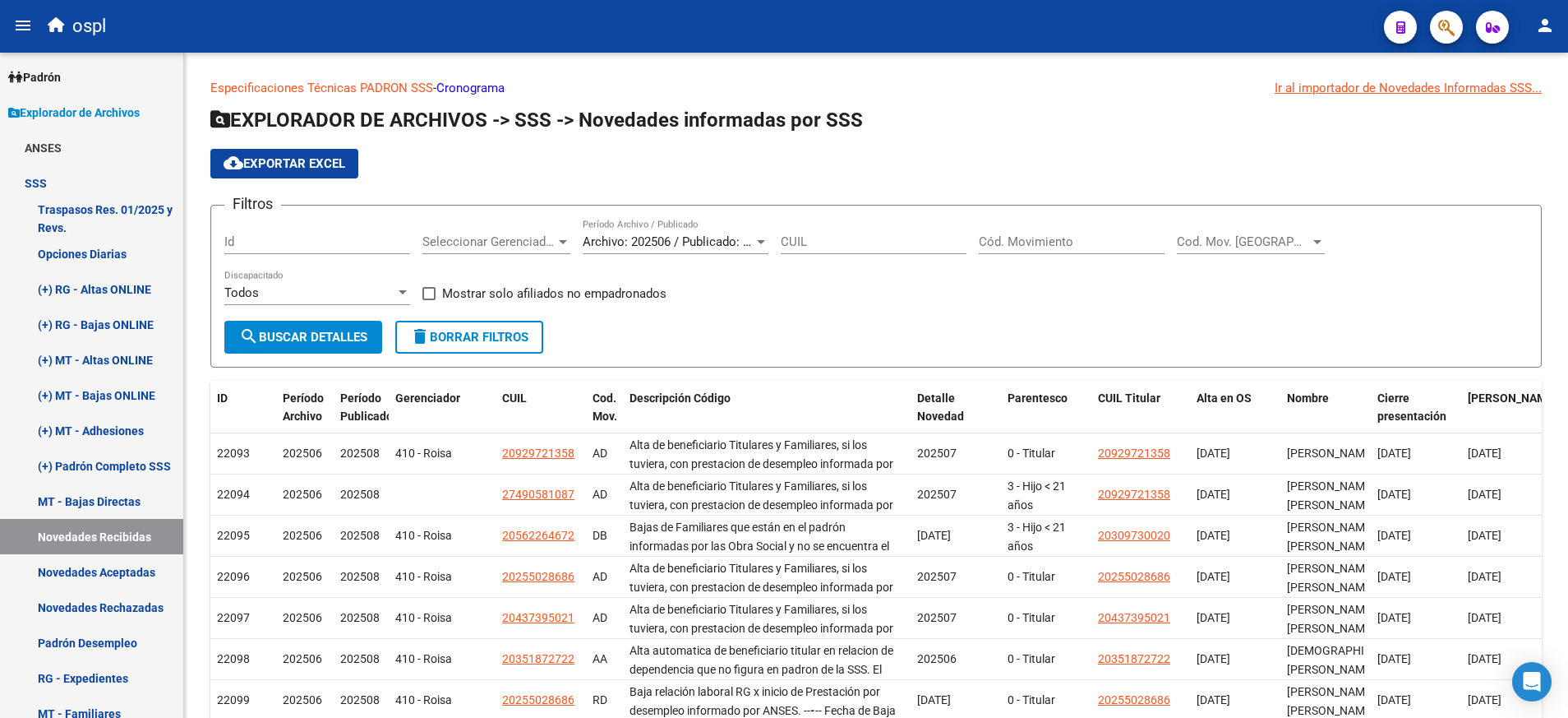
click at [760, 234] on div "Archivo: 202506 / Publicado: 202508 Período Archivo / Publicado" at bounding box center [674, 236] width 185 height 36
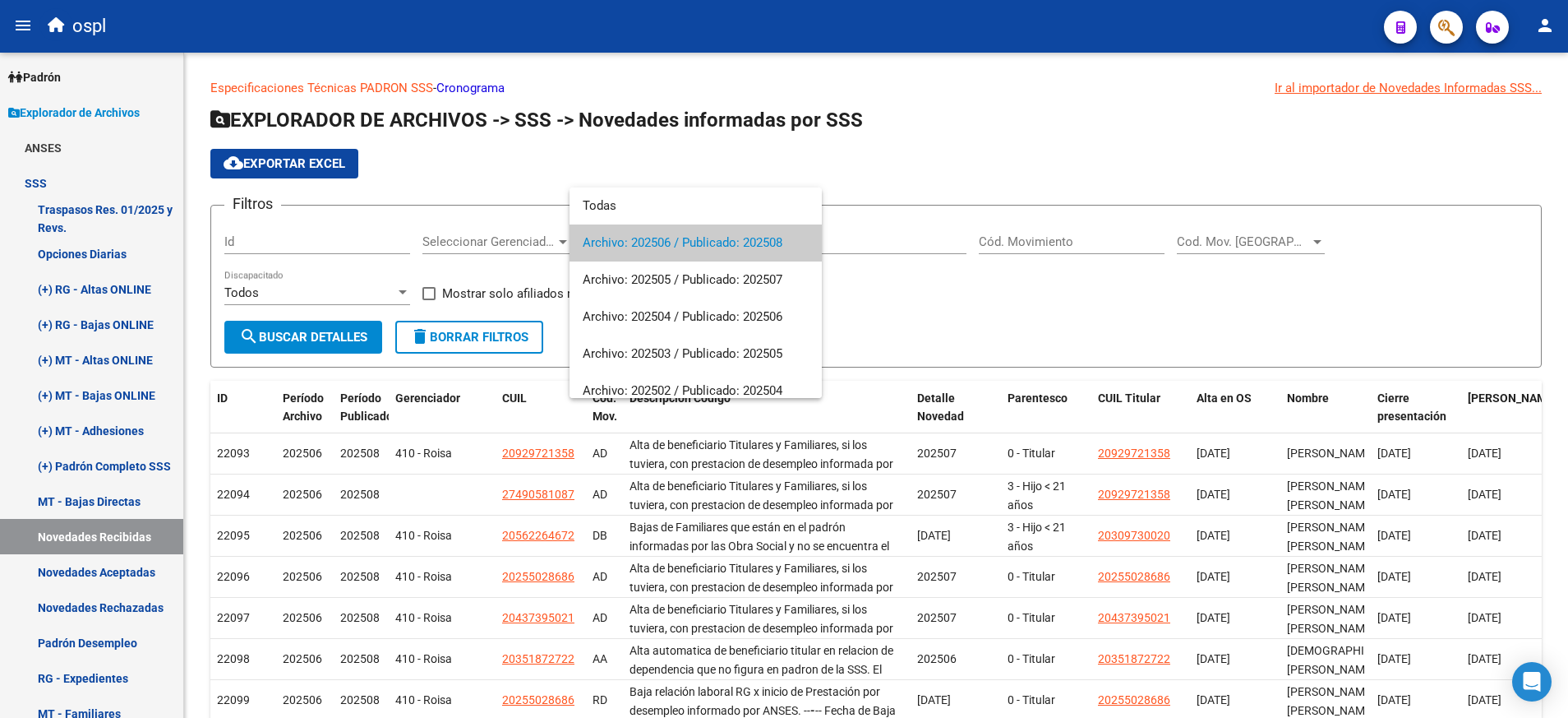
drag, startPoint x: 760, startPoint y: 234, endPoint x: 703, endPoint y: 183, distance: 76.5
click at [703, 183] on div at bounding box center [784, 359] width 1568 height 718
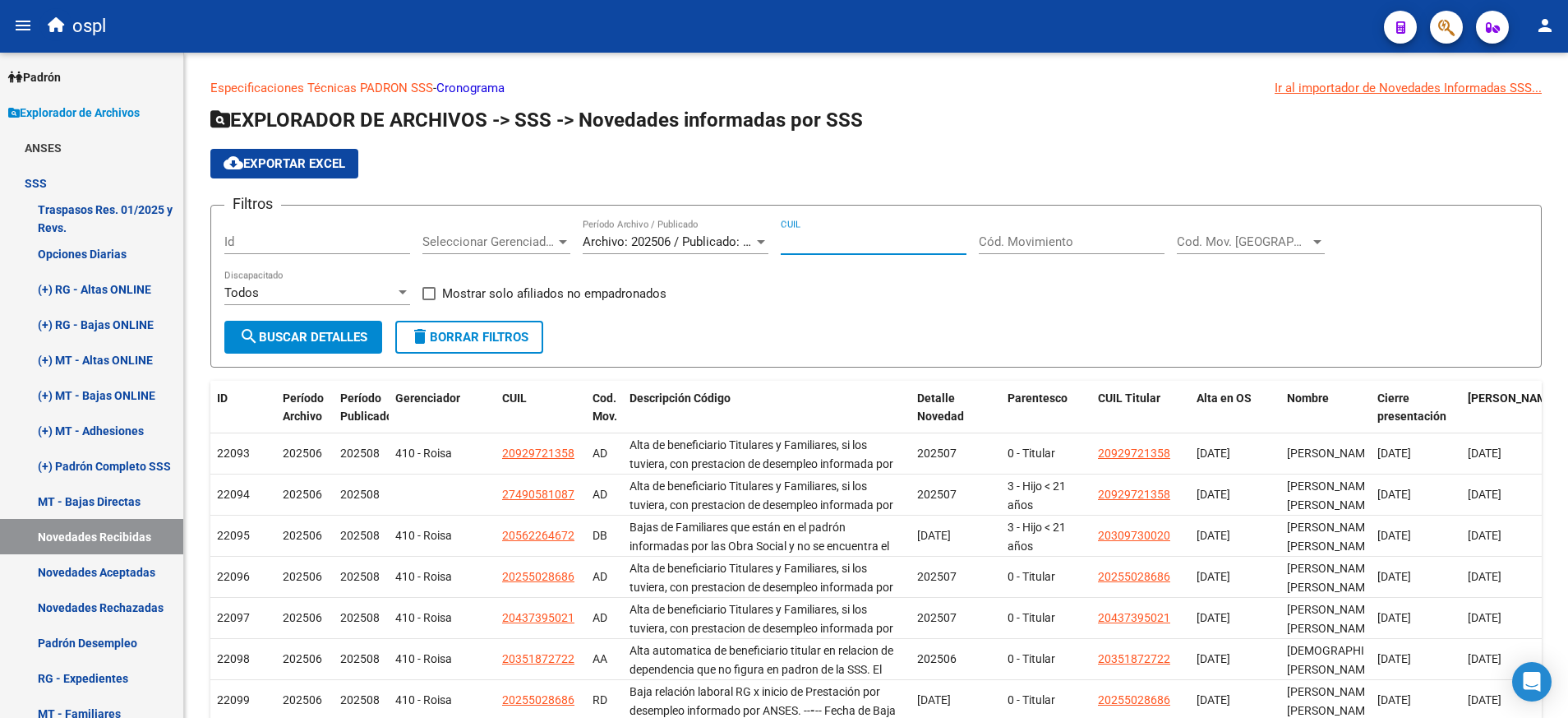
click at [845, 238] on input "CUIL" at bounding box center [873, 242] width 185 height 15
paste input "27-34529985-3"
type input "27-34529985-3"
click at [335, 329] on span "search Buscar Detalles" at bounding box center [303, 337] width 128 height 15
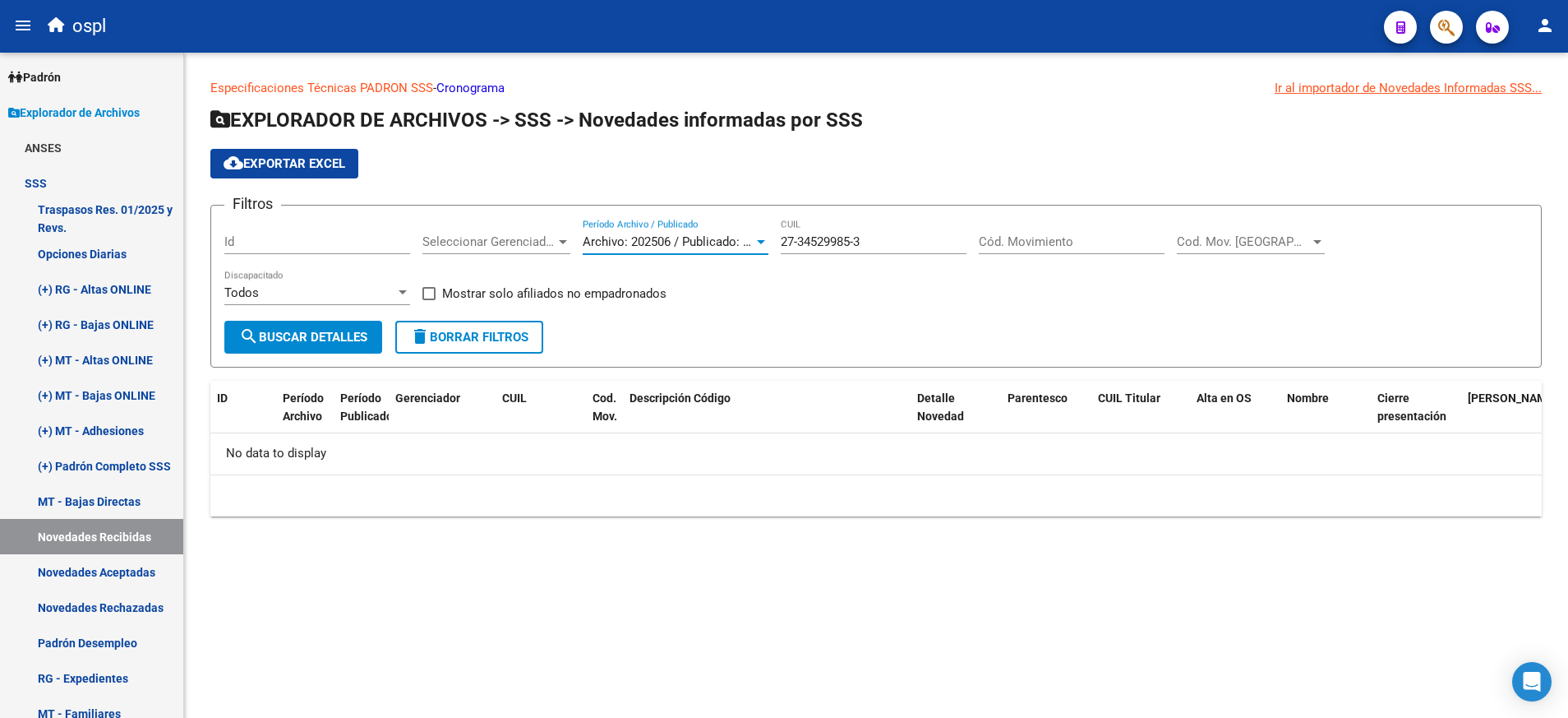
click at [743, 241] on span "Archivo: 202506 / Publicado: 202508" at bounding box center [682, 242] width 199 height 15
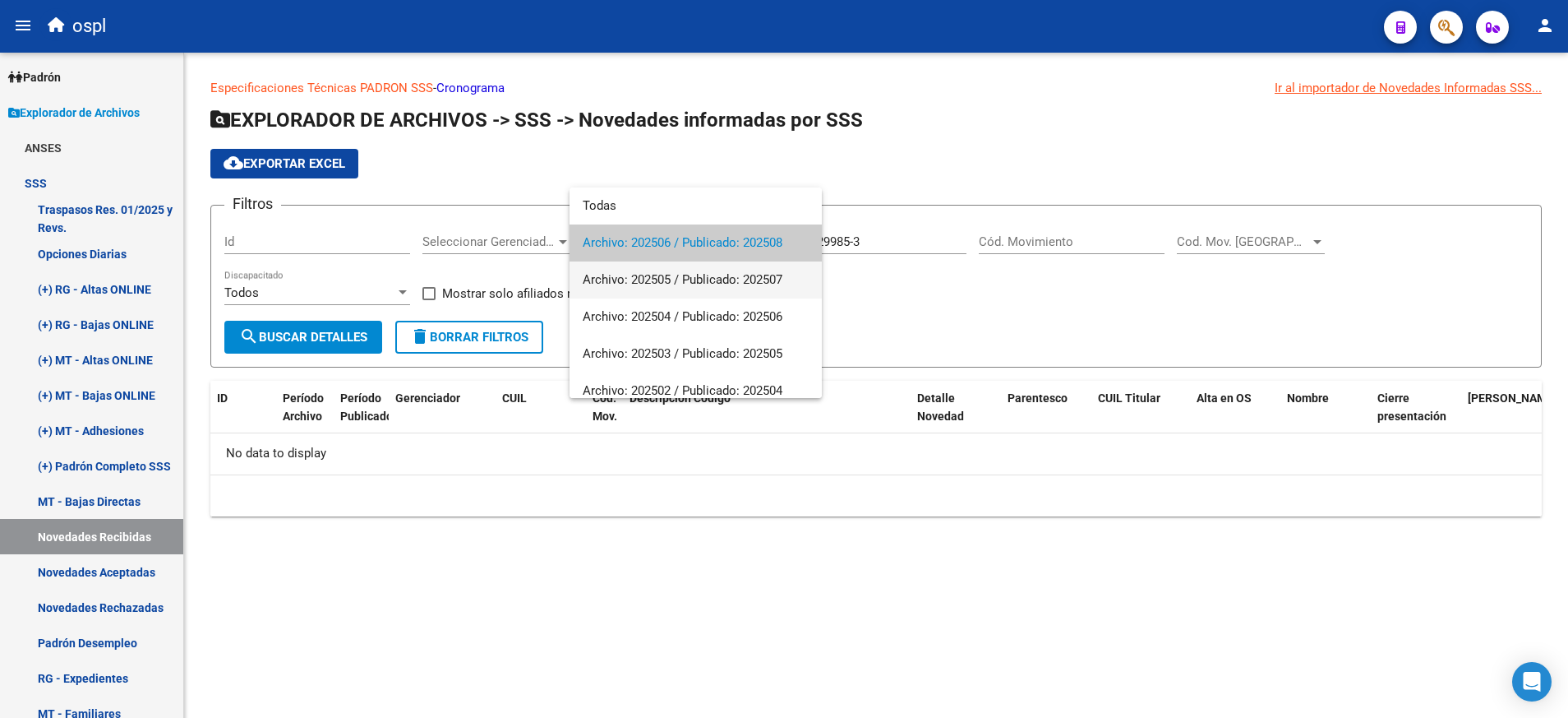
click at [741, 271] on span "Archivo: 202505 / Publicado: 202507" at bounding box center [695, 279] width 226 height 37
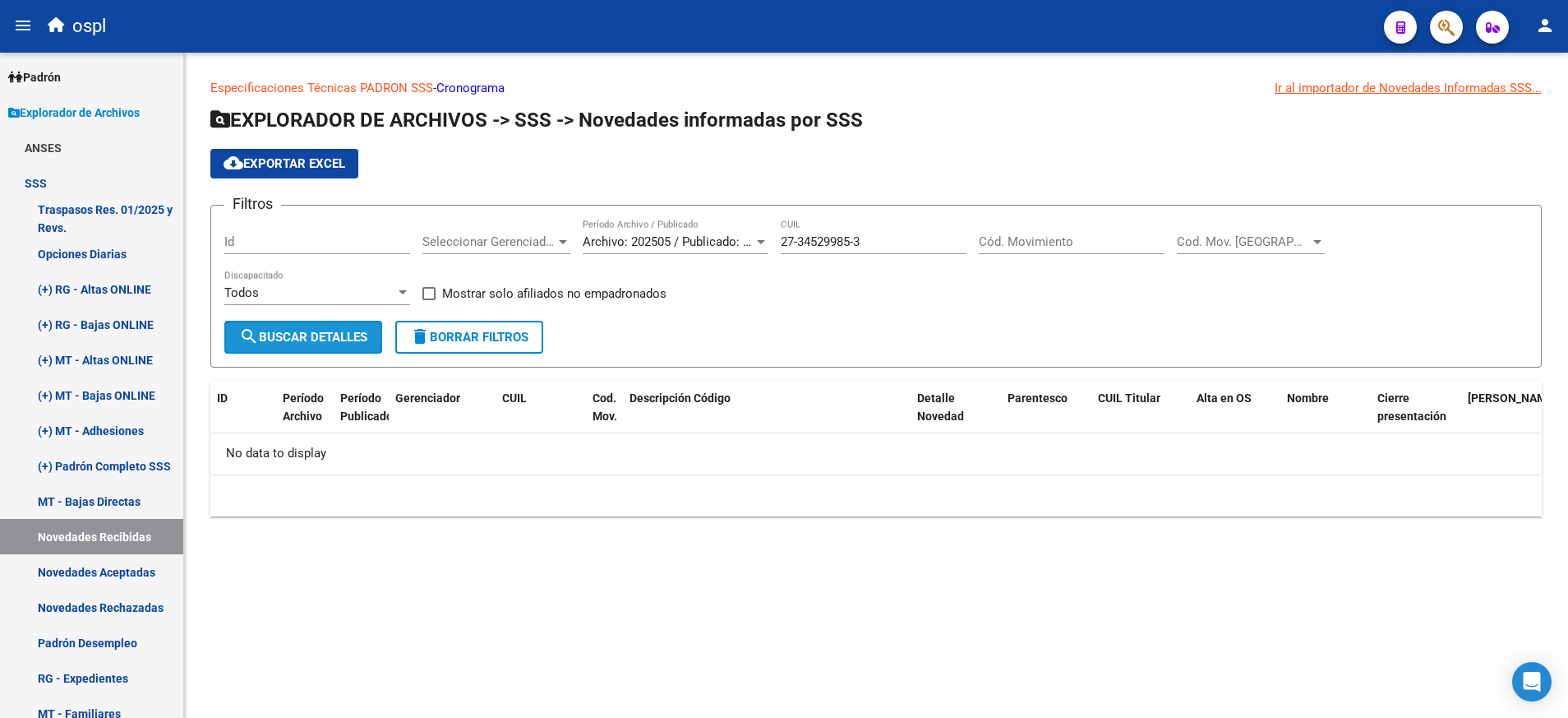
click at [313, 341] on span "search Buscar Detalles" at bounding box center [303, 337] width 128 height 15
click at [747, 239] on span "Archivo: 202505 / Publicado: 202507" at bounding box center [682, 242] width 199 height 15
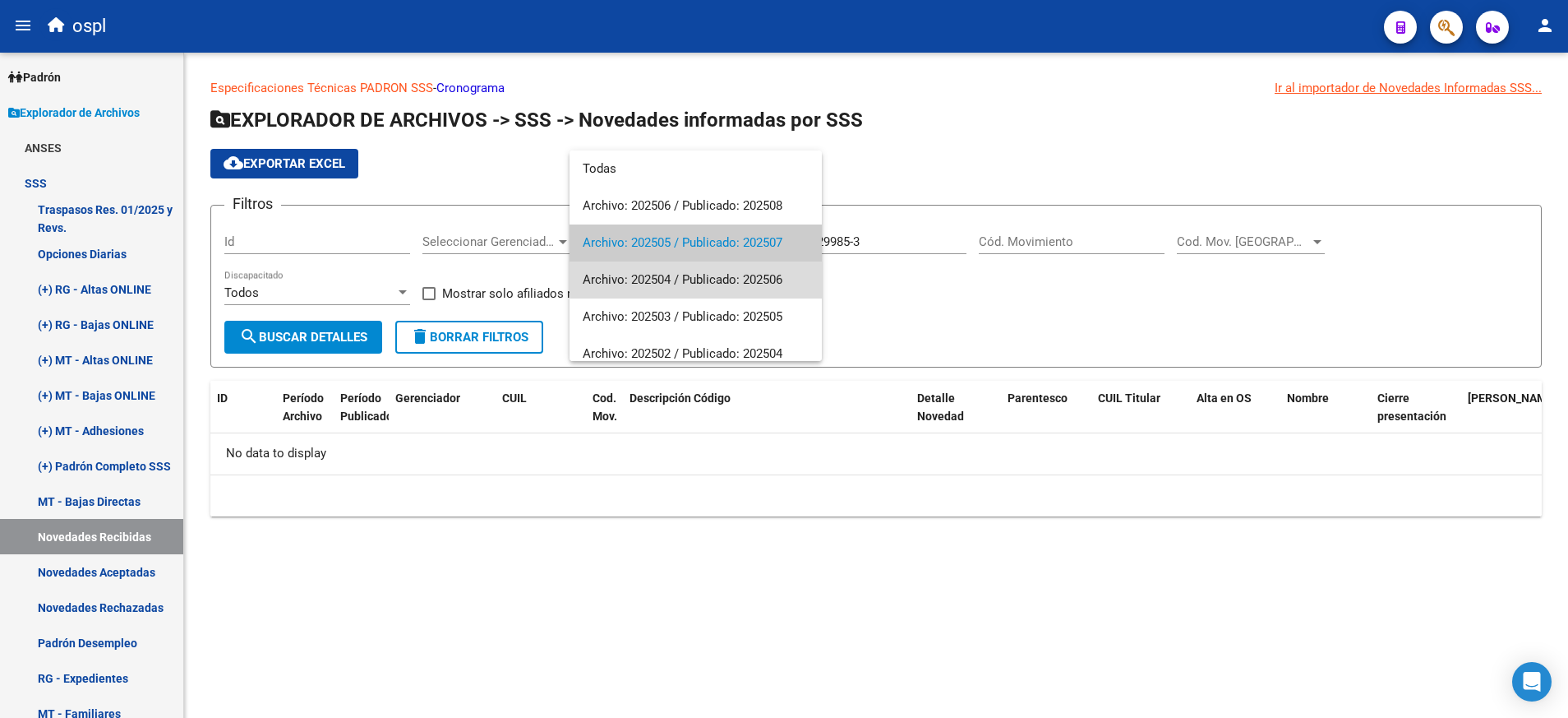
drag, startPoint x: 747, startPoint y: 239, endPoint x: 737, endPoint y: 273, distance: 35.4
click at [737, 273] on span "Archivo: 202504 / Publicado: 202506" at bounding box center [695, 279] width 226 height 37
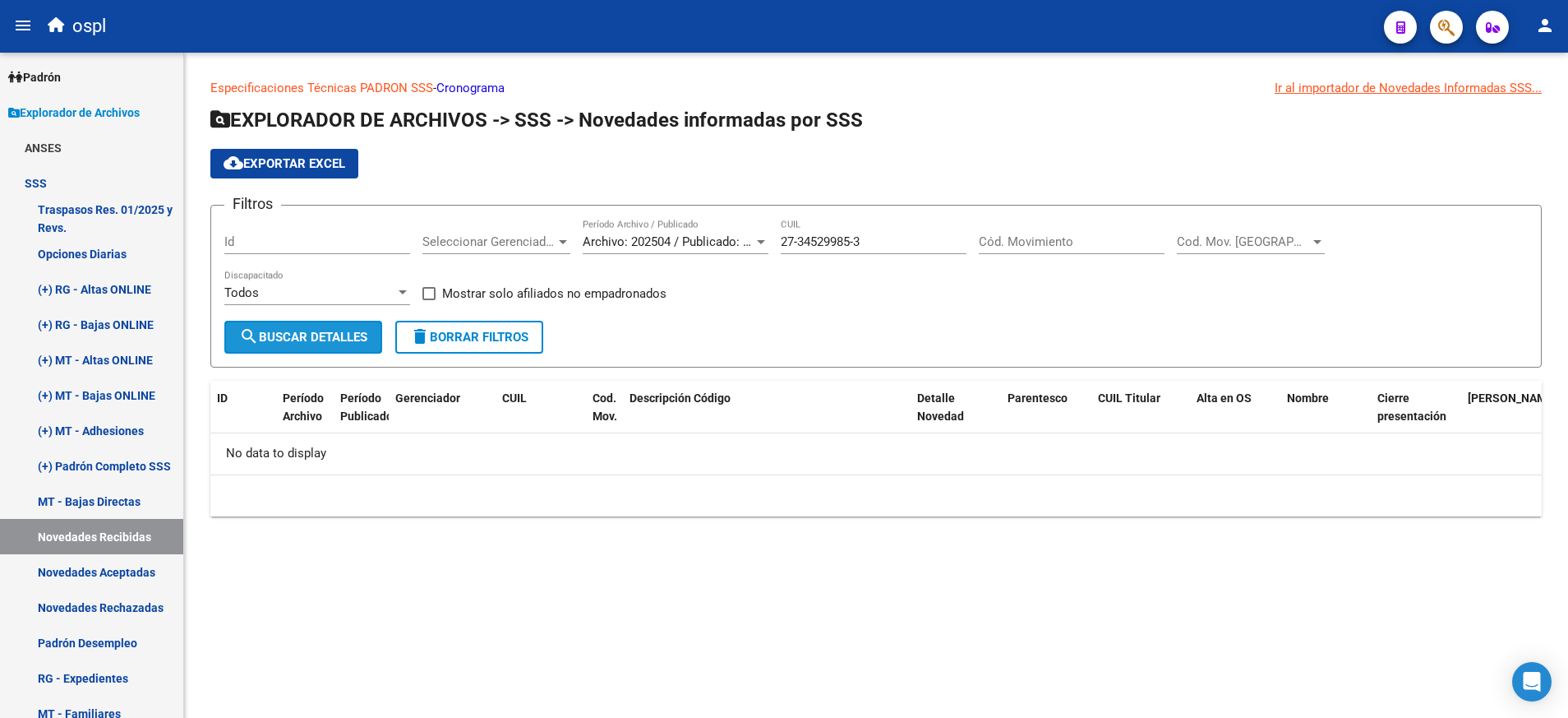
click at [270, 335] on span "search Buscar Detalles" at bounding box center [303, 337] width 128 height 15
click at [763, 244] on div at bounding box center [760, 242] width 8 height 4
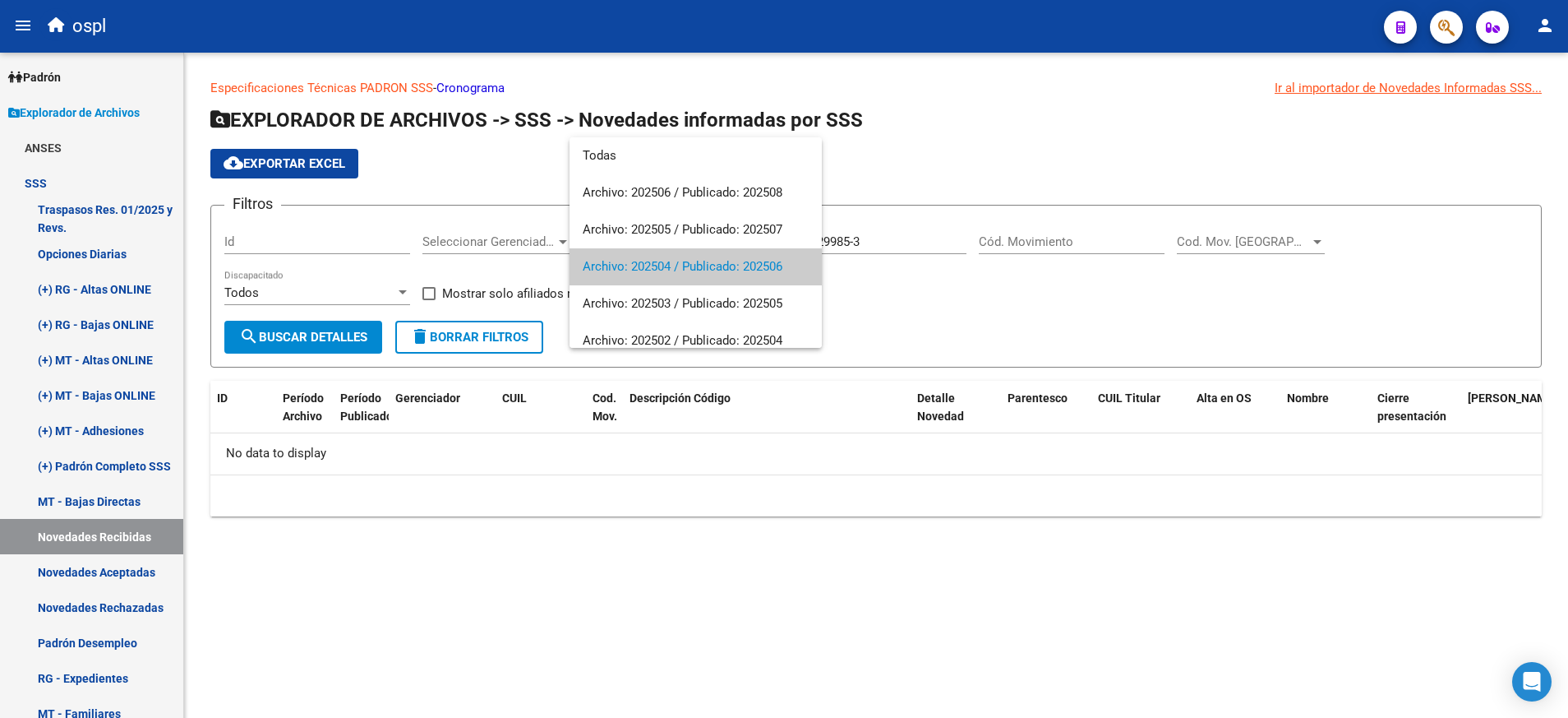
scroll to position [24, 0]
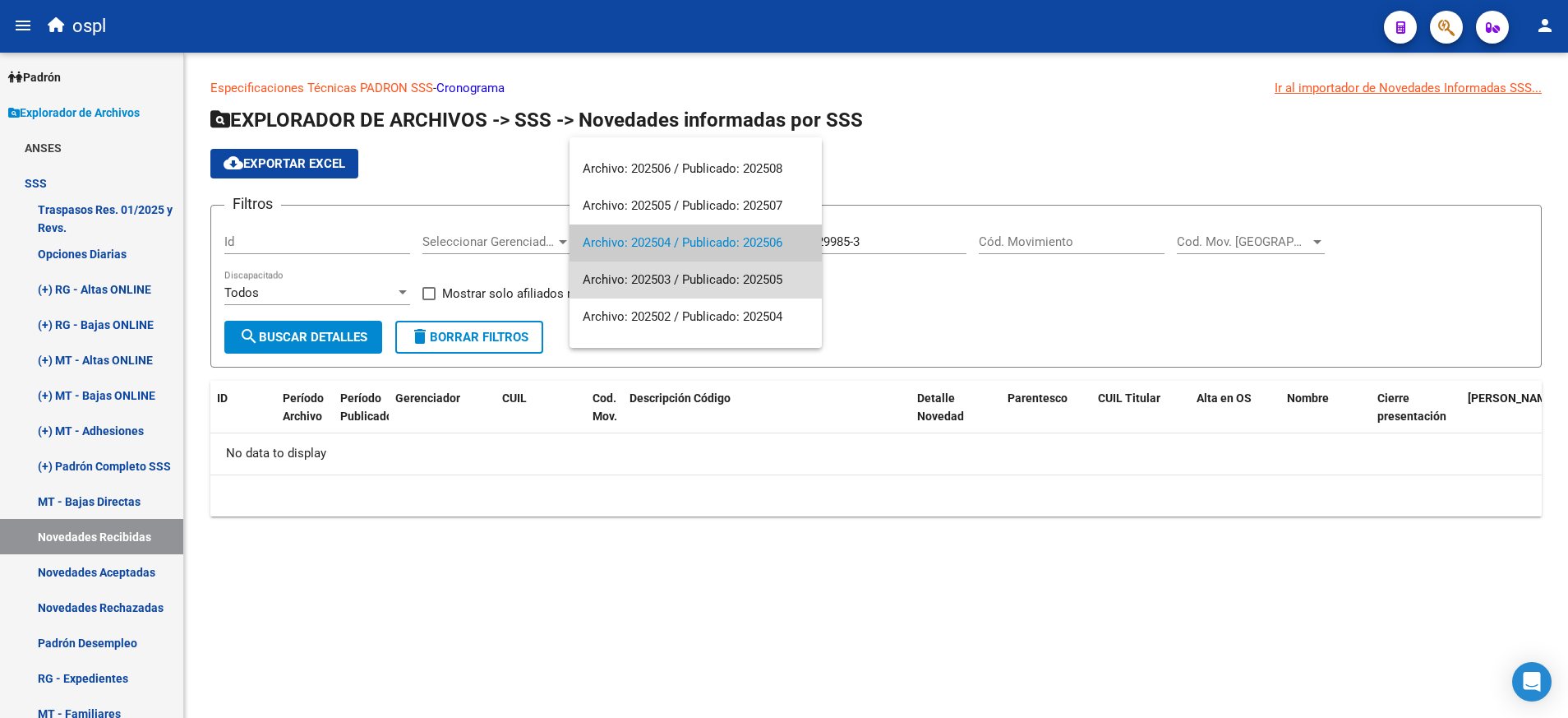
click at [740, 274] on span "Archivo: 202503 / Publicado: 202505" at bounding box center [695, 279] width 226 height 37
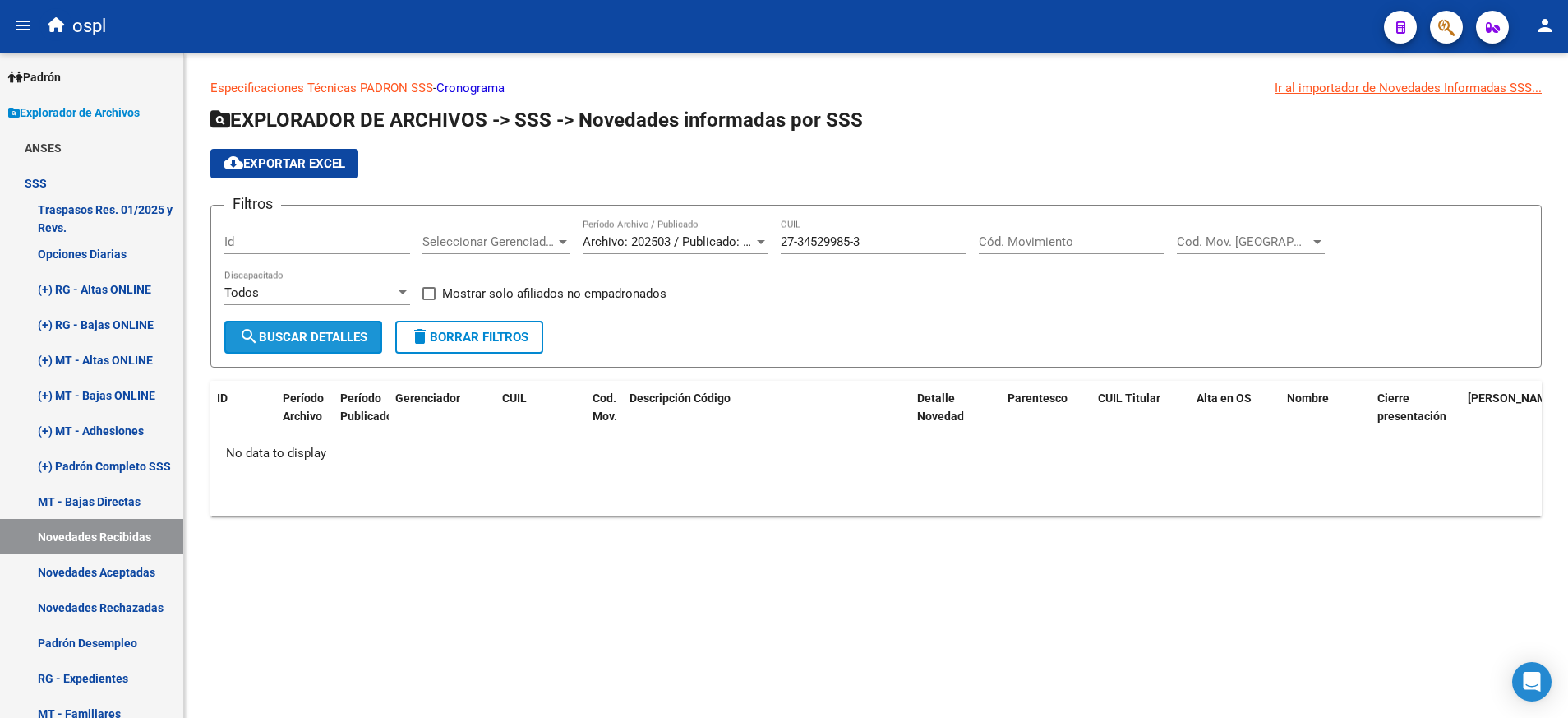
click at [322, 341] on span "search Buscar Detalles" at bounding box center [303, 337] width 128 height 15
click at [69, 79] on link "Padrón" at bounding box center [91, 77] width 183 height 36
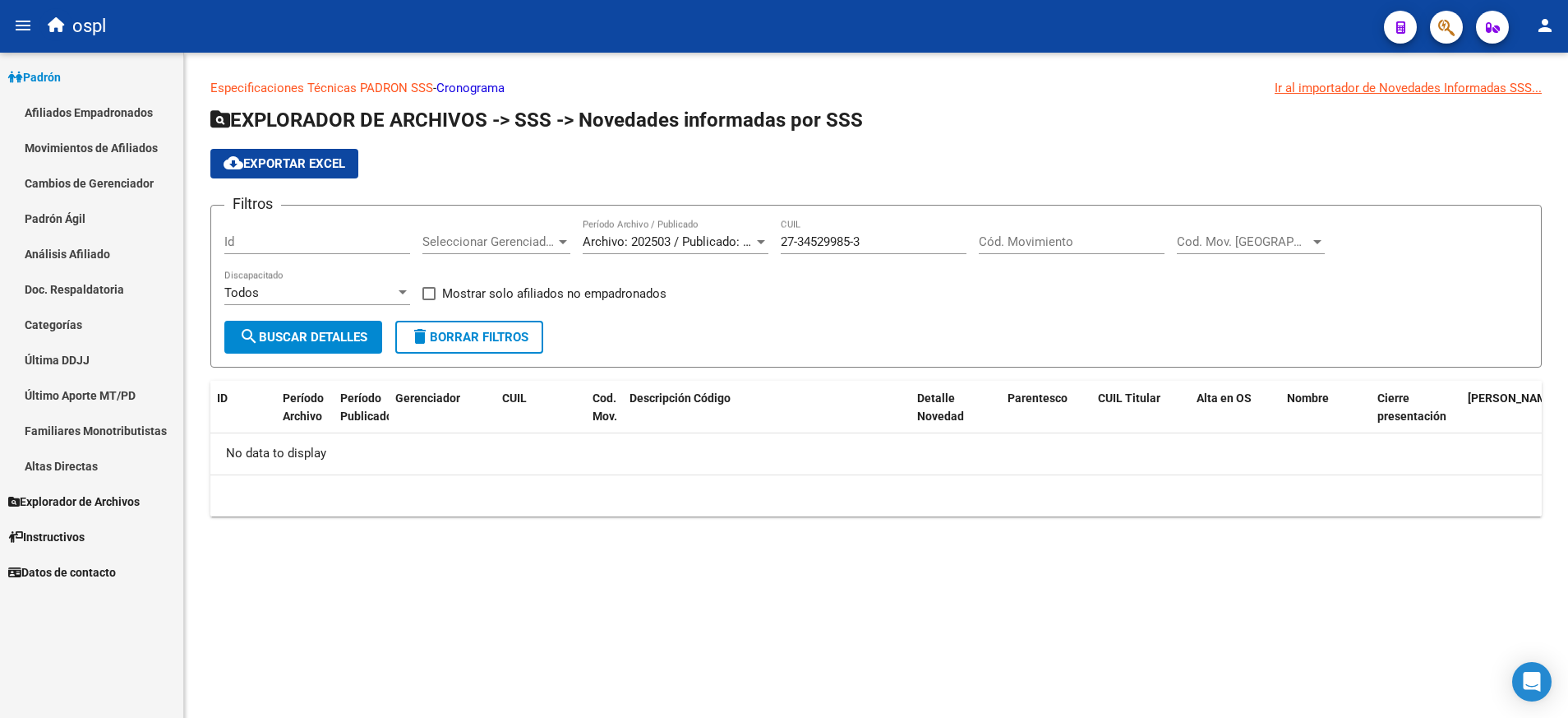
click at [87, 255] on link "Análisis Afiliado" at bounding box center [91, 254] width 183 height 36
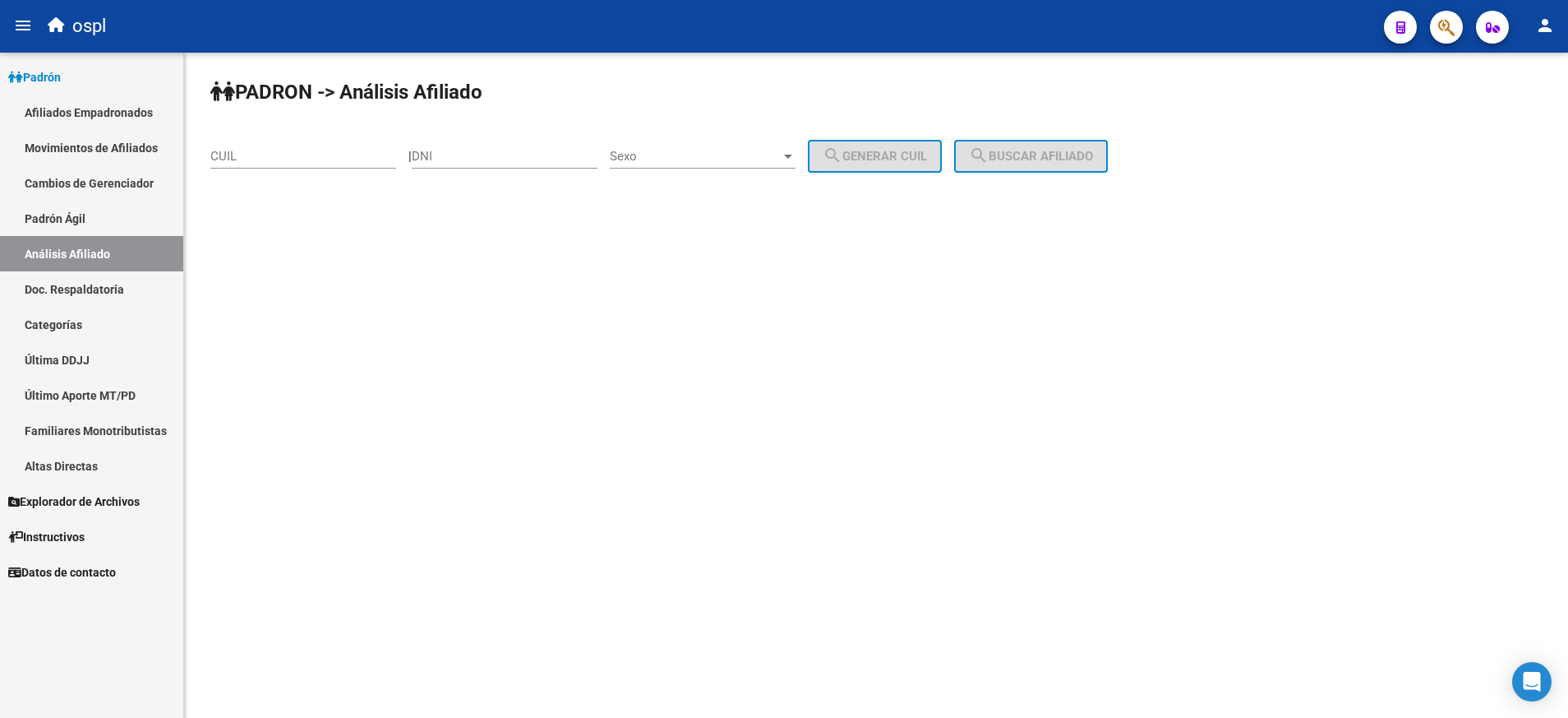
click at [329, 158] on input "CUIL" at bounding box center [303, 156] width 185 height 15
paste input "27-34529985-3"
type input "27-34529985-3"
click at [1062, 140] on div "[PERSON_NAME] -> Análisis Afiliado 27-34529985-3 CUIL | DNI Sexo Sexo search Ge…" at bounding box center [876, 138] width 1384 height 172
click at [1065, 149] on span "search Buscar afiliado" at bounding box center [1031, 156] width 124 height 15
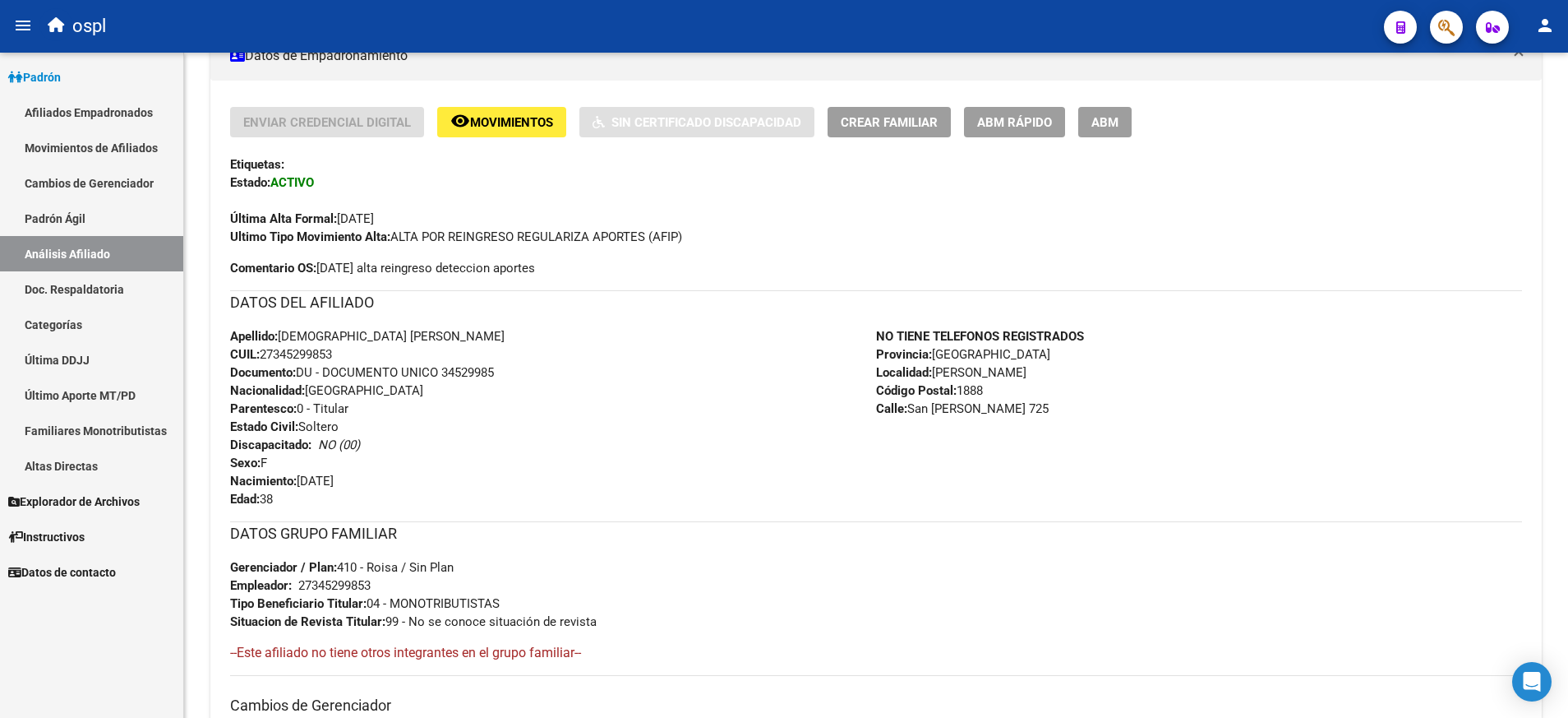
scroll to position [371, 0]
